Goal: Feedback & Contribution: Submit feedback/report problem

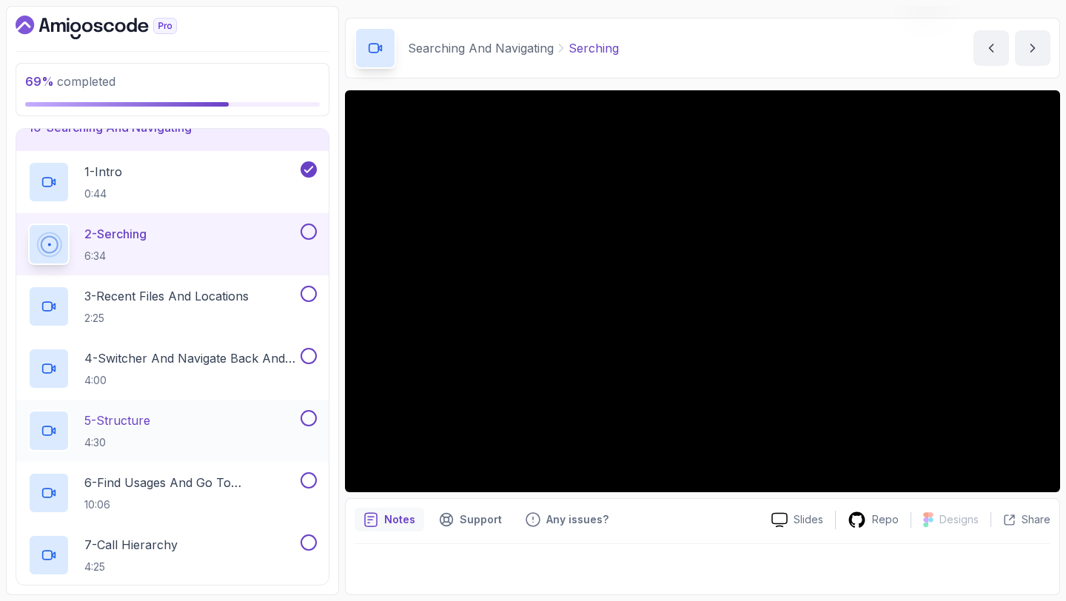
scroll to position [457, 0]
click at [552, 526] on p "Any issues?" at bounding box center [577, 519] width 62 height 15
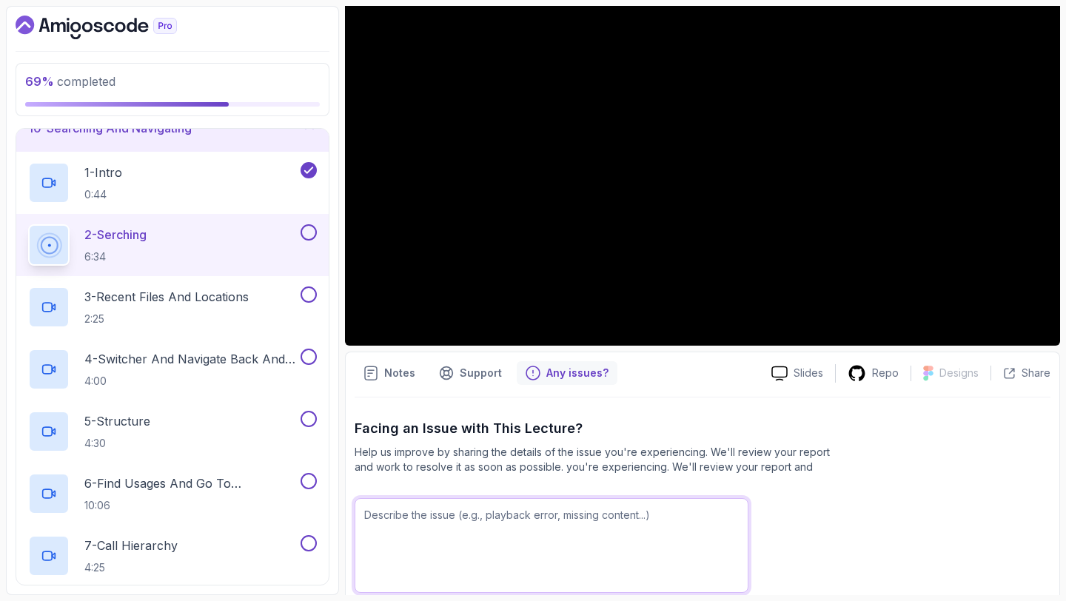
click at [388, 517] on textarea at bounding box center [551, 545] width 394 height 95
type textarea "Not an issue, but the title is Serching instead of Searching"
click at [645, 510] on textarea "Not an issue, but the title is Serching instead of Searching" at bounding box center [551, 545] width 394 height 95
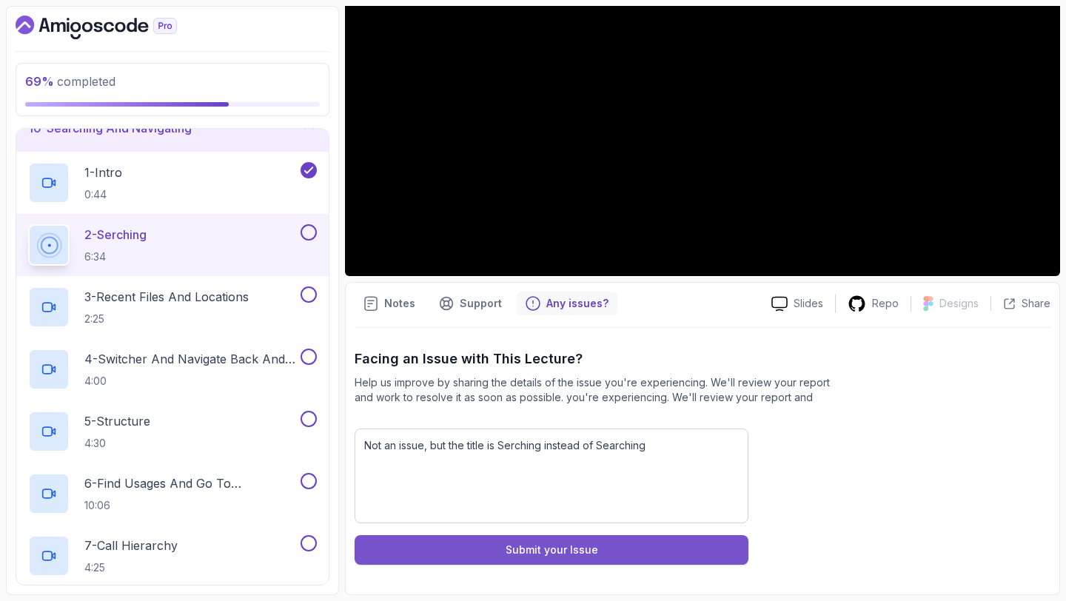
click at [602, 545] on button "Submit your Issue" at bounding box center [551, 550] width 394 height 30
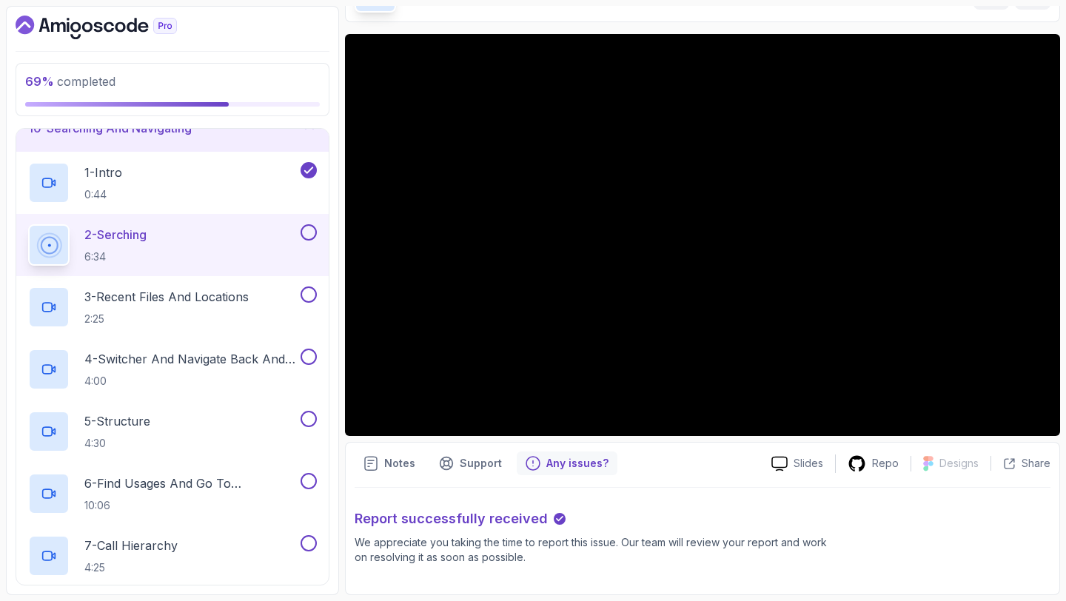
click at [309, 223] on div "2 - Serching 6:34" at bounding box center [172, 245] width 312 height 62
click at [309, 240] on button "2 - Serching 6:34" at bounding box center [172, 244] width 289 height 41
click at [308, 230] on button at bounding box center [308, 232] width 16 height 16
click at [223, 295] on p "3 - Recent Files And Locations" at bounding box center [166, 297] width 164 height 18
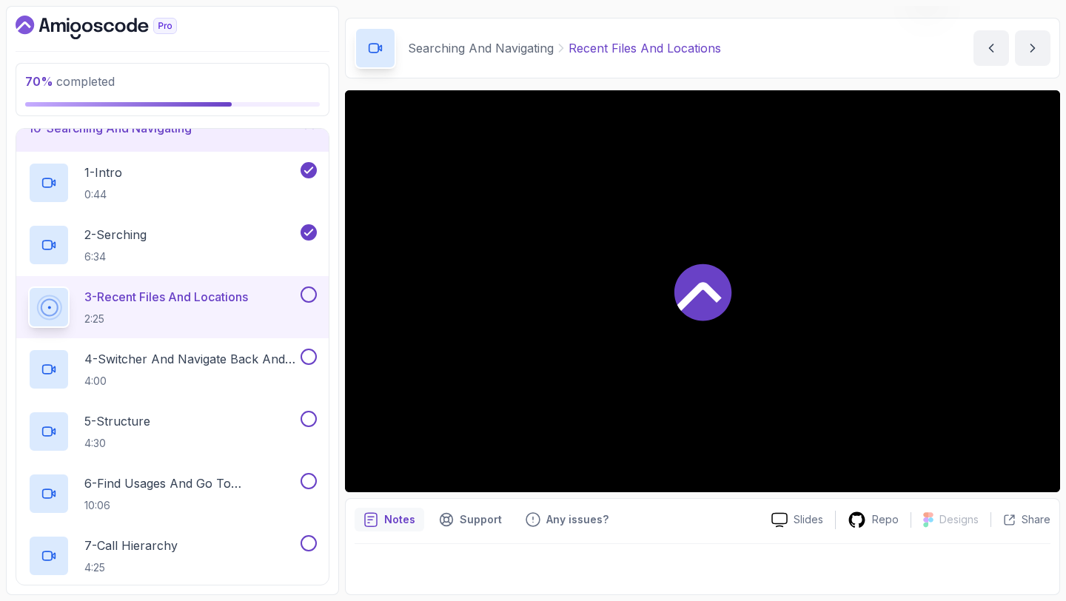
scroll to position [41, 0]
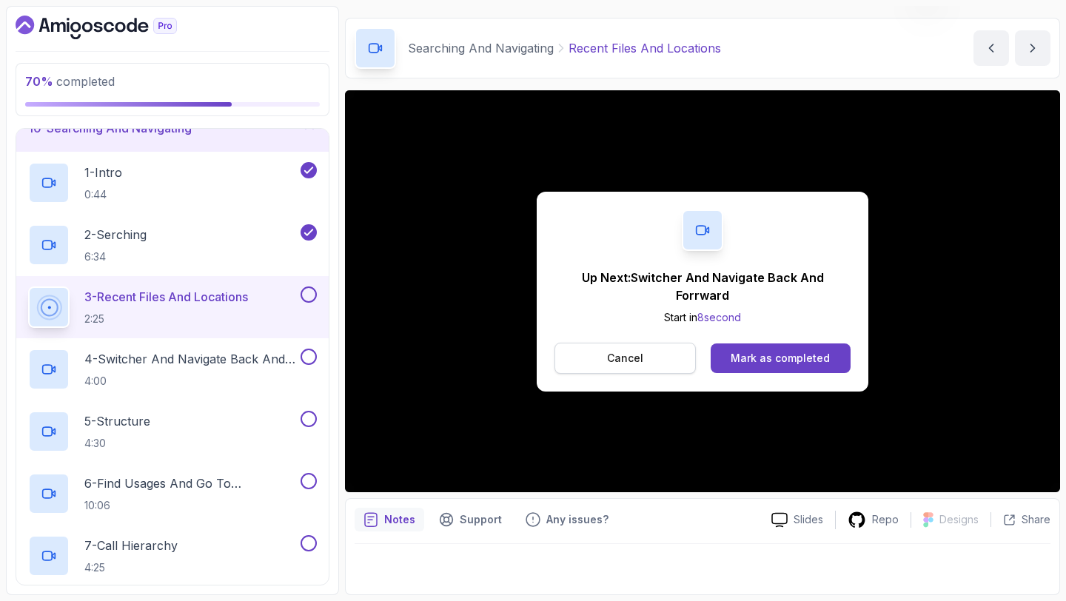
click at [593, 362] on button "Cancel" at bounding box center [624, 358] width 141 height 31
